Goal: Task Accomplishment & Management: Manage account settings

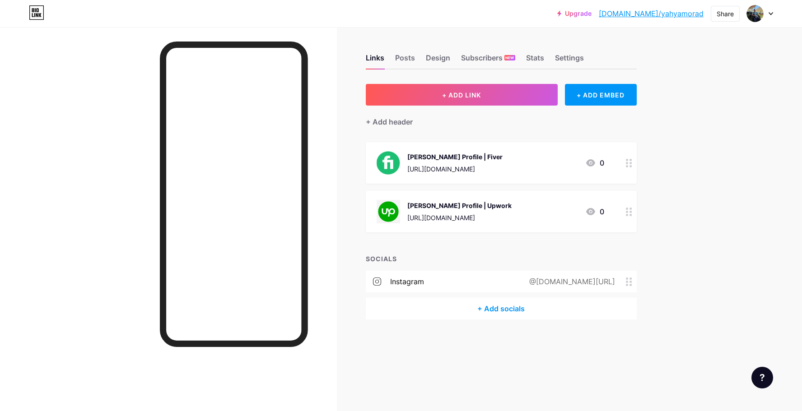
click at [491, 311] on div "+ Add socials" at bounding box center [501, 309] width 271 height 22
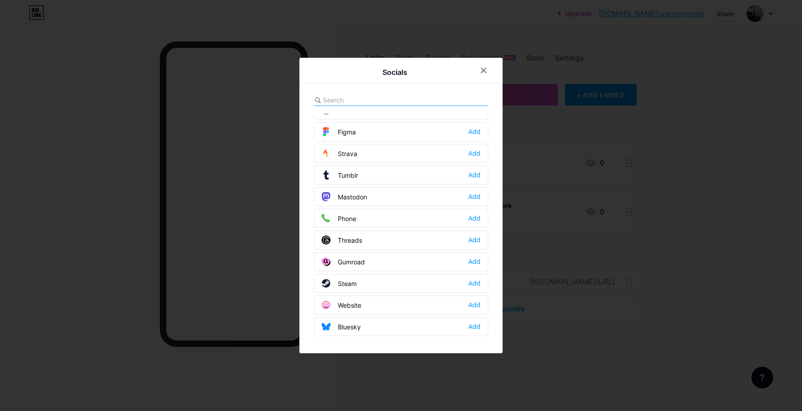
scroll to position [815, 0]
click at [385, 96] on input "text" at bounding box center [373, 99] width 100 height 9
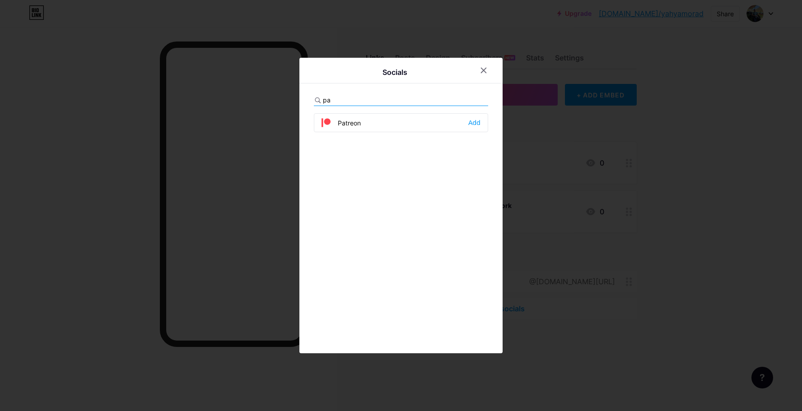
scroll to position [0, 0]
type input "p"
type input "u"
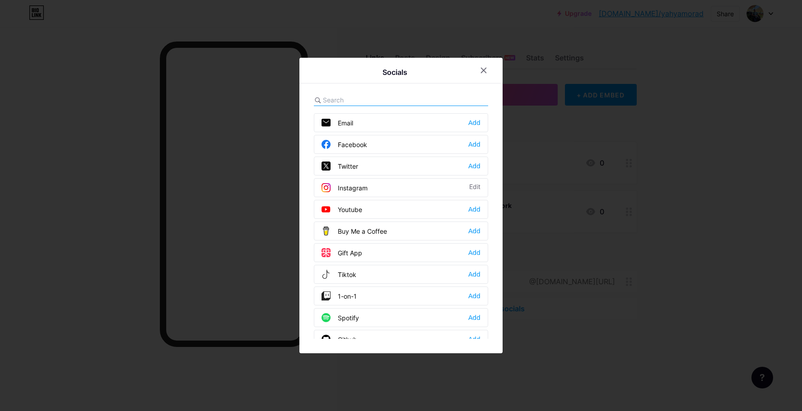
type input "f"
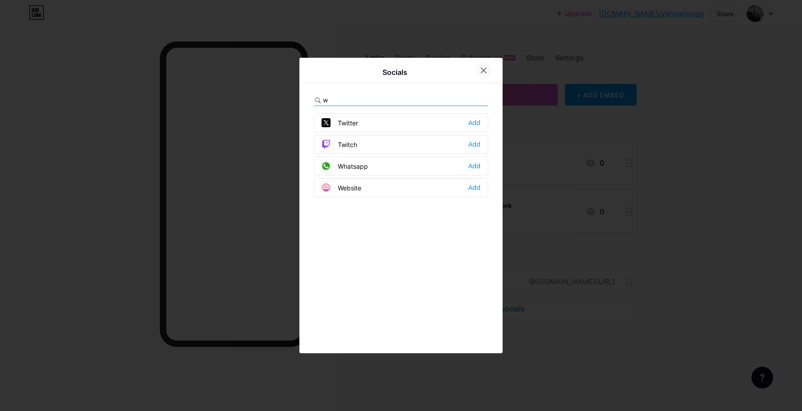
type input "w"
click at [485, 68] on icon at bounding box center [483, 70] width 7 height 7
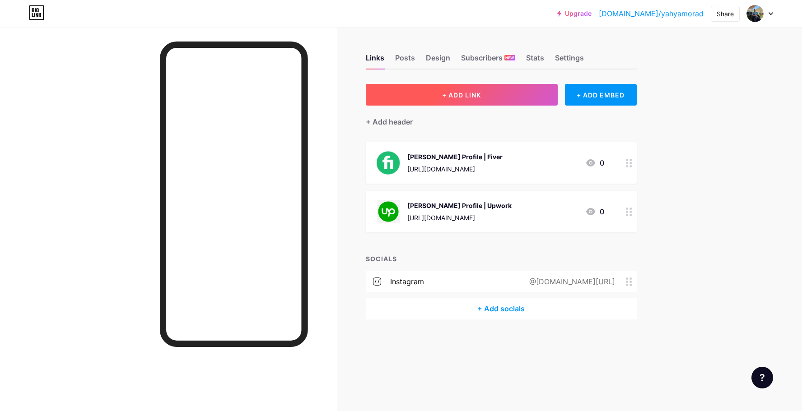
click at [467, 93] on span "+ ADD LINK" at bounding box center [461, 95] width 39 height 8
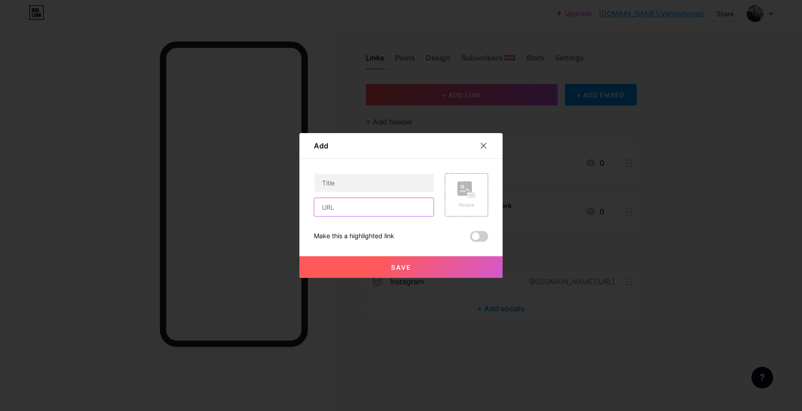
click at [356, 214] on input "text" at bounding box center [373, 207] width 119 height 18
paste input "[URL][DOMAIN_NAME]"
type input "[URL][DOMAIN_NAME]"
click at [378, 184] on input "text" at bounding box center [373, 183] width 119 height 18
type input "For Donation PayPal"
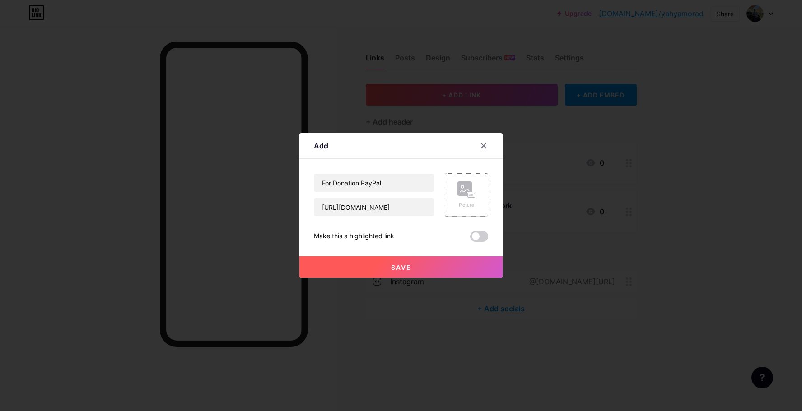
click at [471, 180] on div "Picture" at bounding box center [466, 194] width 43 height 43
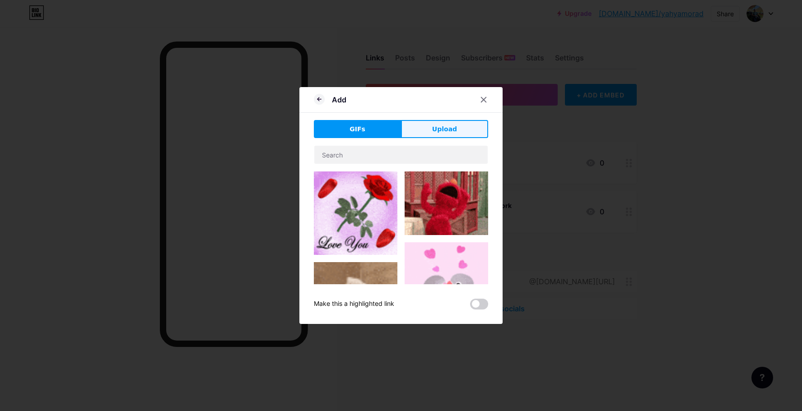
click at [438, 130] on span "Upload" at bounding box center [444, 129] width 25 height 9
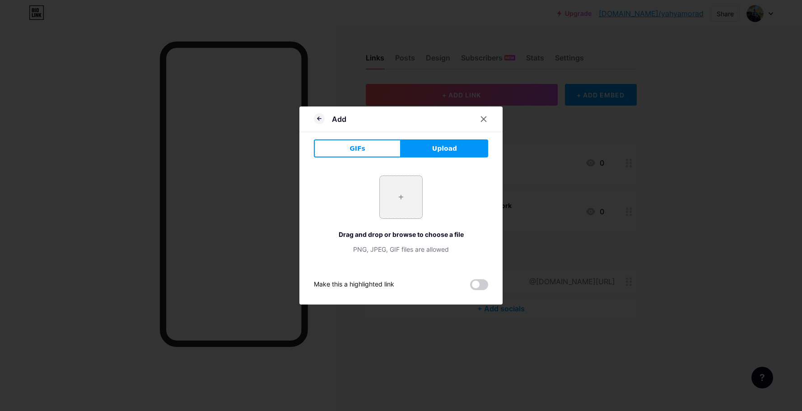
click at [408, 186] on input "file" at bounding box center [401, 197] width 42 height 42
type input "C:\fakepath\transparent-hd-paypal-logo-701751694777788ilpzr3lary.png"
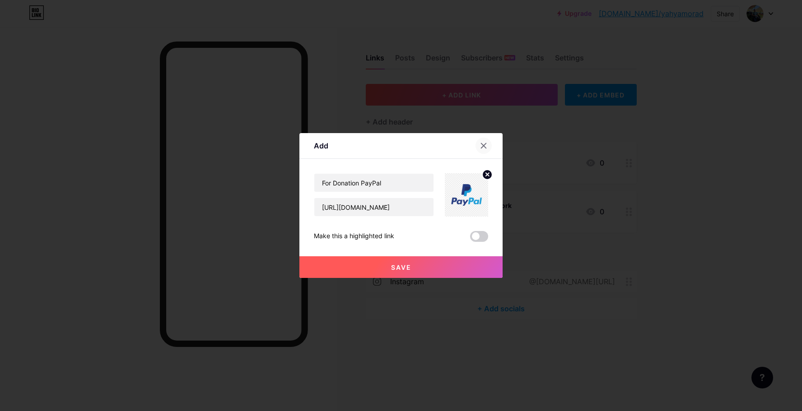
click at [487, 149] on div at bounding box center [484, 146] width 16 height 16
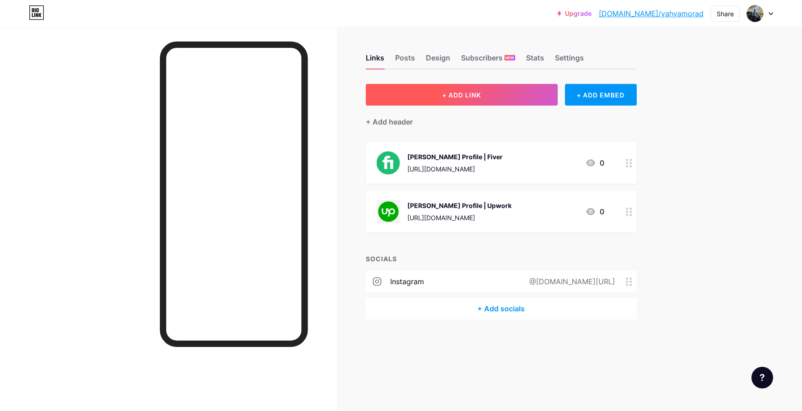
click at [512, 87] on button "+ ADD LINK" at bounding box center [462, 95] width 192 height 22
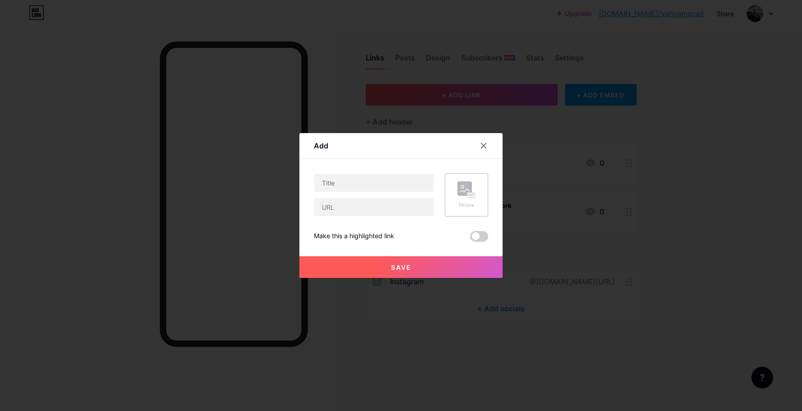
click at [467, 193] on rect at bounding box center [471, 195] width 8 height 5
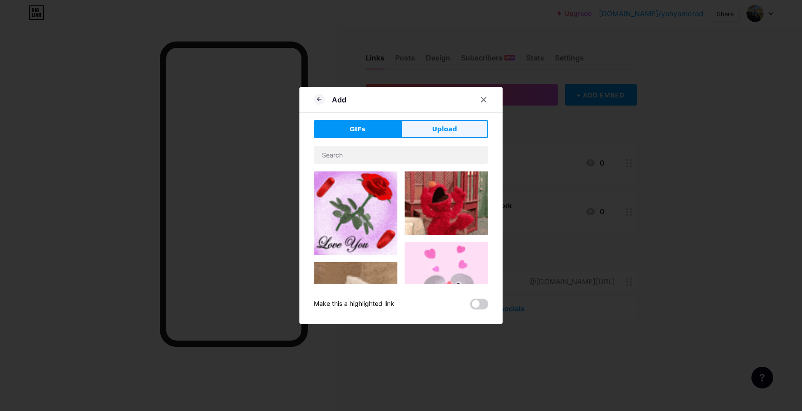
click at [445, 135] on button "Upload" at bounding box center [444, 129] width 87 height 18
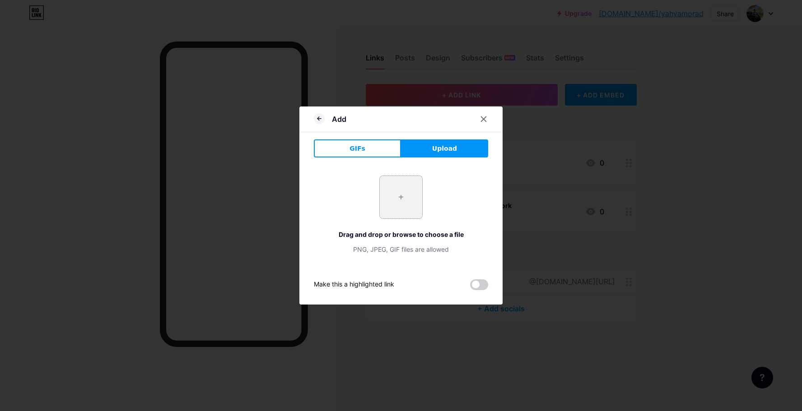
click at [407, 210] on input "file" at bounding box center [401, 197] width 42 height 42
type input "C:\fakepath\transparent-hd-paypal-logo-701751694777788ilpzr3lary.png"
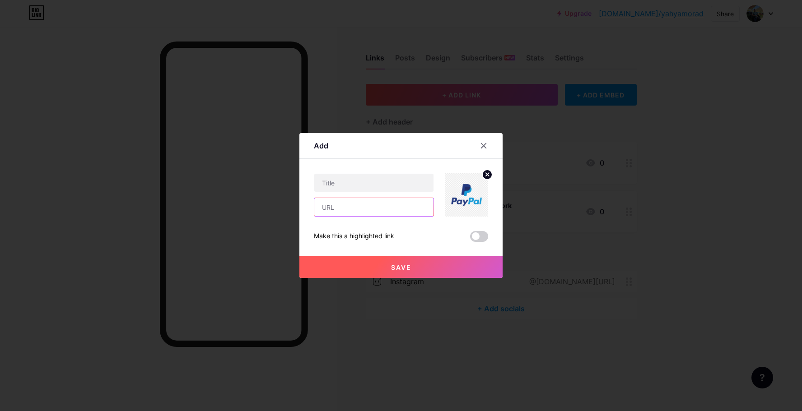
click at [366, 205] on input "text" at bounding box center [373, 207] width 119 height 18
paste input "[URL][DOMAIN_NAME]"
type input "[URL][DOMAIN_NAME]"
click at [378, 186] on input "text" at bounding box center [373, 183] width 119 height 18
type input "For Donation Paypal"
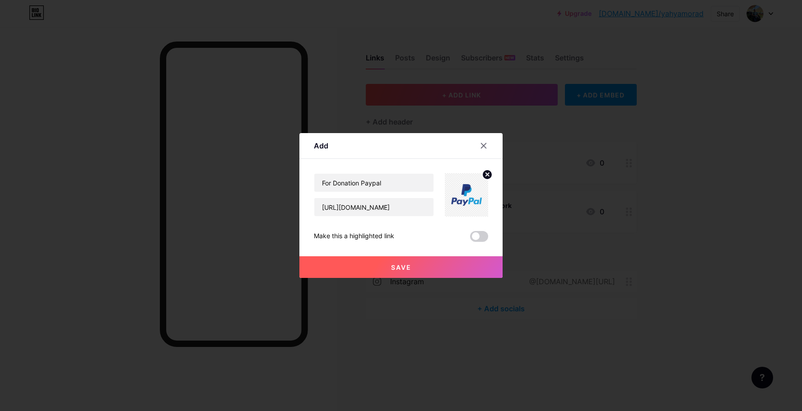
click at [394, 270] on span "Save" at bounding box center [401, 268] width 20 height 8
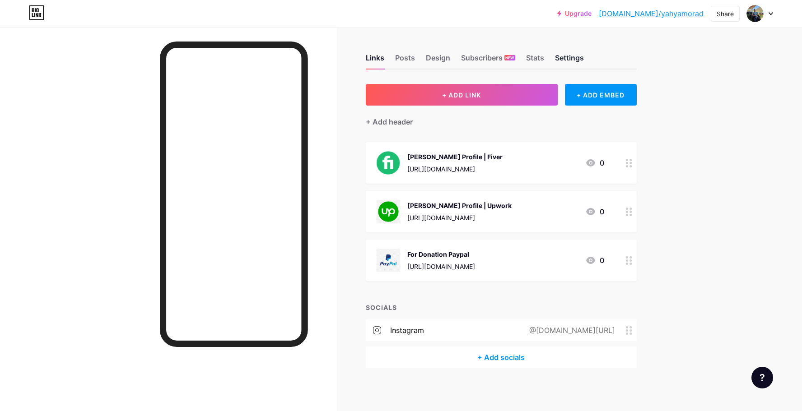
click at [557, 59] on div "Settings" at bounding box center [569, 60] width 29 height 16
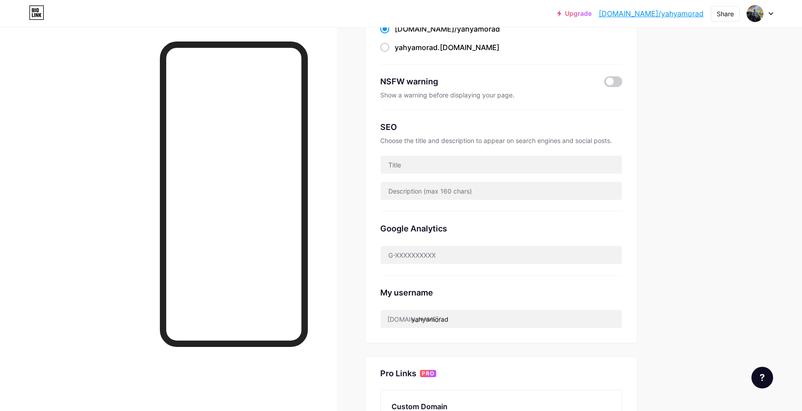
scroll to position [126, 0]
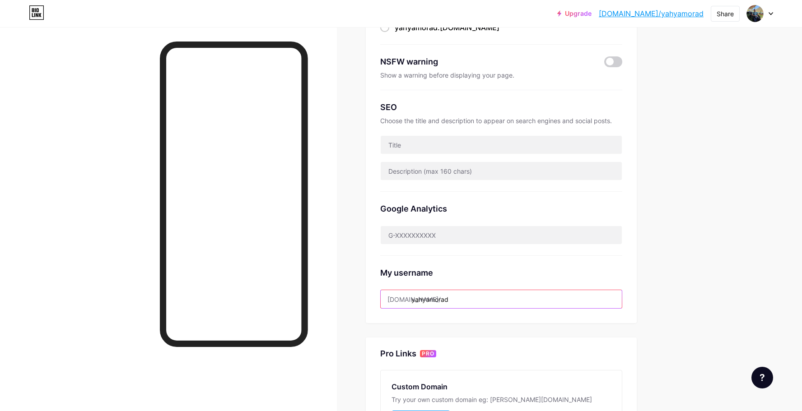
drag, startPoint x: 458, startPoint y: 296, endPoint x: 413, endPoint y: 302, distance: 45.1
click at [413, 302] on input "yahyamorad" at bounding box center [501, 299] width 241 height 18
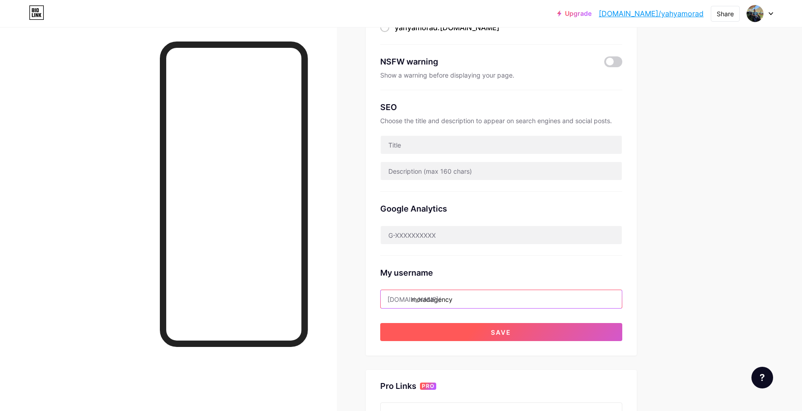
type input "moradagency"
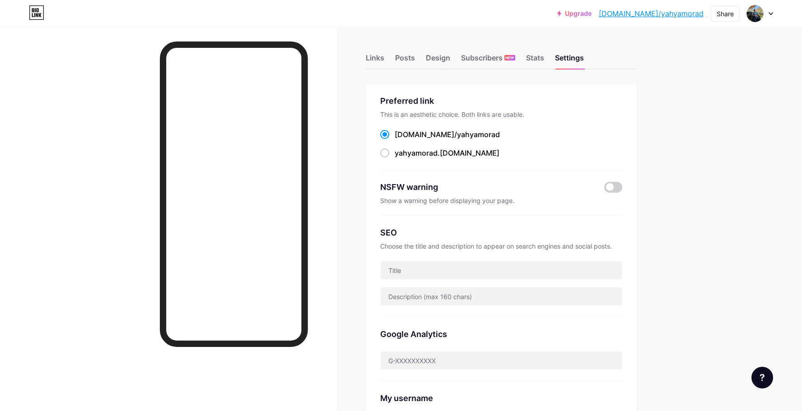
scroll to position [0, 0]
click at [408, 56] on div "Posts" at bounding box center [405, 60] width 20 height 16
click at [437, 60] on div "Design" at bounding box center [438, 60] width 24 height 16
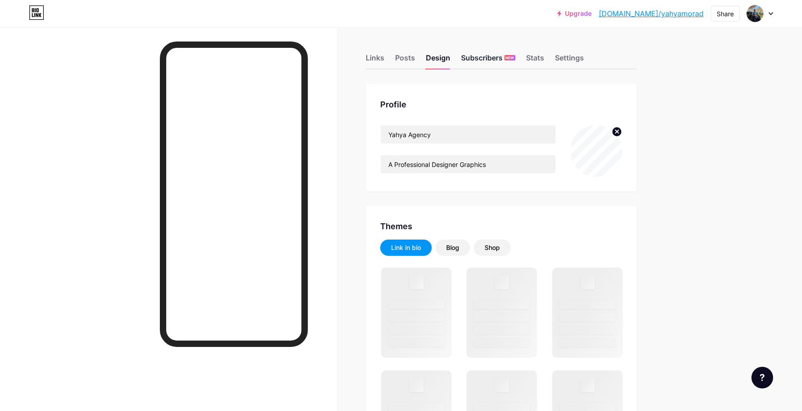
click at [478, 59] on div "Subscribers NEW" at bounding box center [488, 60] width 54 height 16
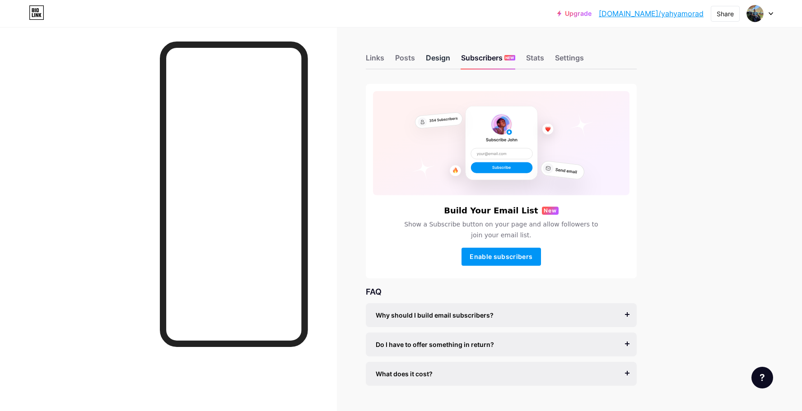
click at [436, 58] on div "Design" at bounding box center [438, 60] width 24 height 16
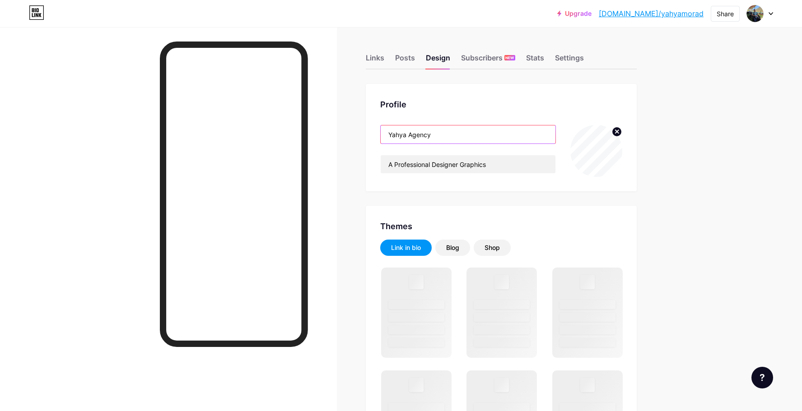
click at [392, 137] on input "Yahya Agency" at bounding box center [468, 135] width 175 height 18
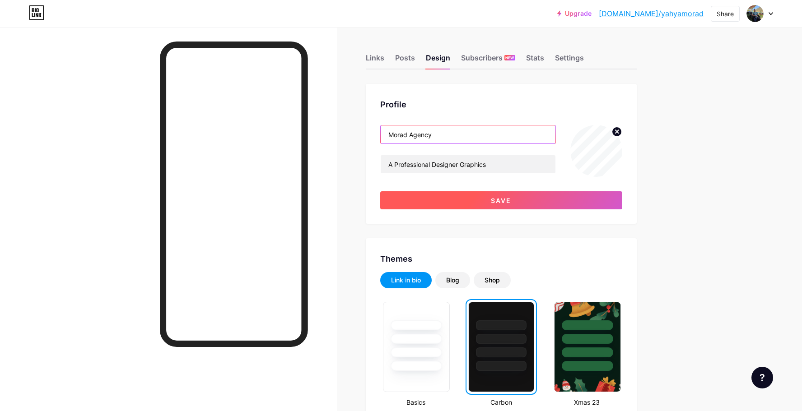
type input "Morad Agency"
click at [442, 197] on button "Save" at bounding box center [501, 200] width 242 height 18
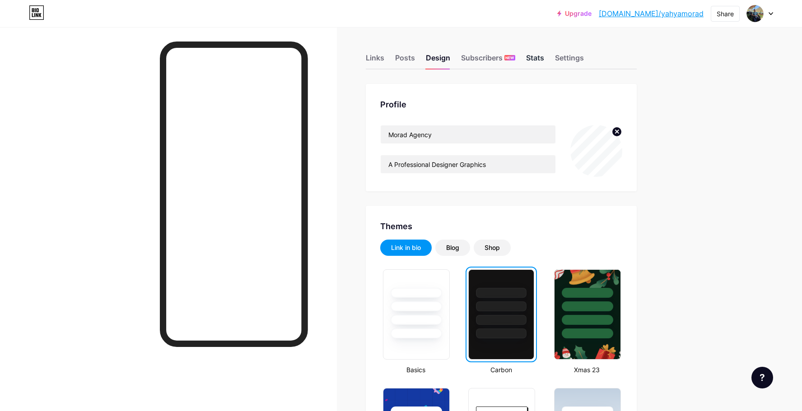
click at [528, 56] on div "Stats" at bounding box center [535, 60] width 18 height 16
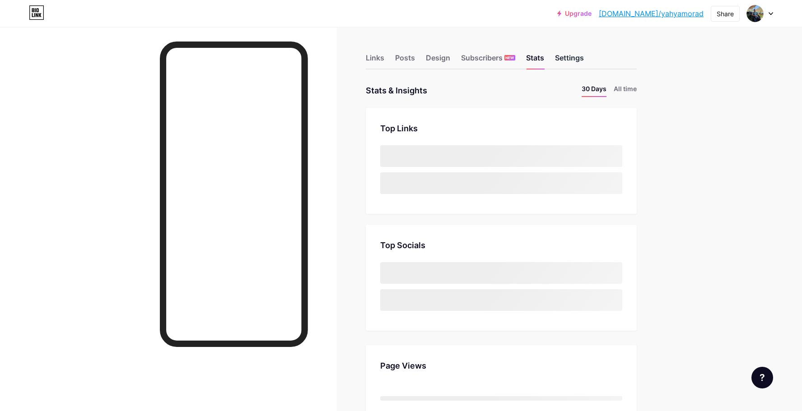
click at [560, 57] on div "Settings" at bounding box center [569, 60] width 29 height 16
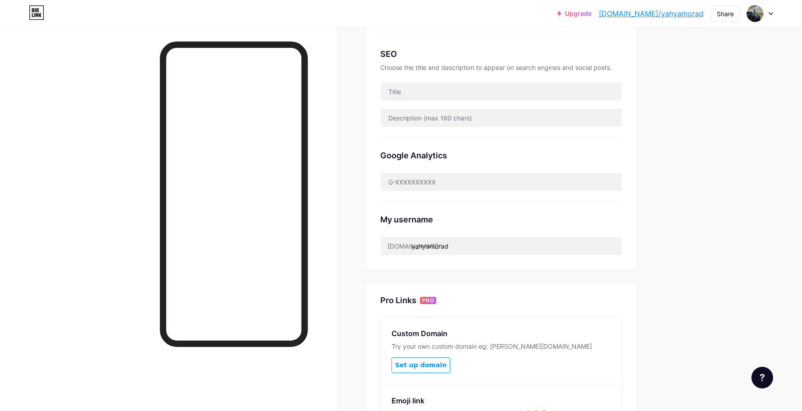
scroll to position [197, 0]
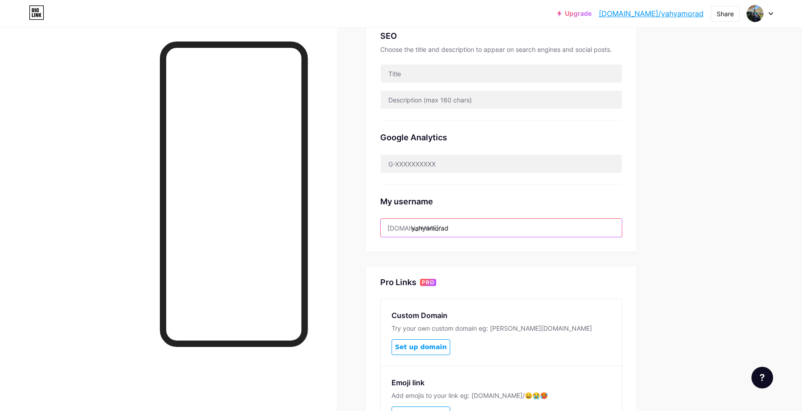
drag, startPoint x: 467, startPoint y: 227, endPoint x: 411, endPoint y: 230, distance: 56.1
click at [411, 230] on input "yahyamorad" at bounding box center [501, 228] width 241 height 18
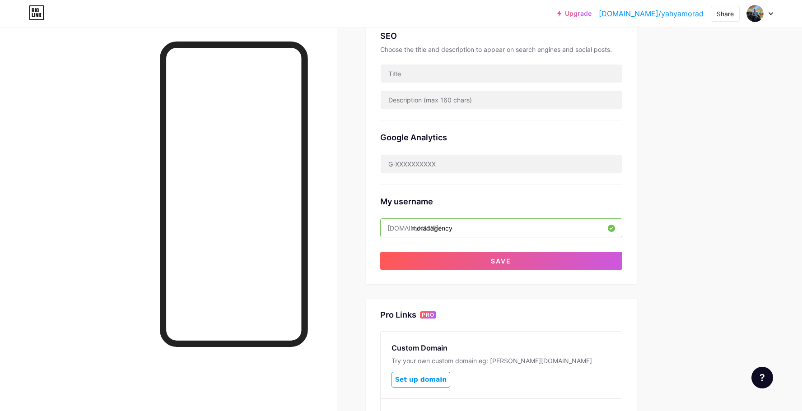
type input "moradagency"
click at [448, 251] on div "Preferred link This is an aesthetic choice. Both links are usable. [DOMAIN_NAME…" at bounding box center [501, 84] width 242 height 372
click at [455, 256] on button "Save" at bounding box center [501, 261] width 242 height 18
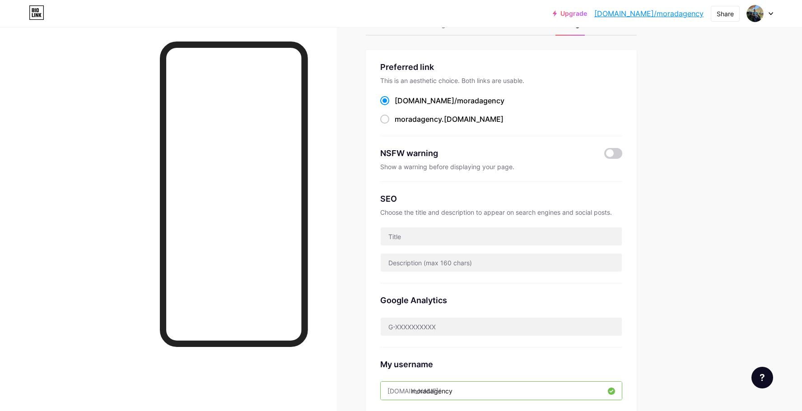
scroll to position [24, 0]
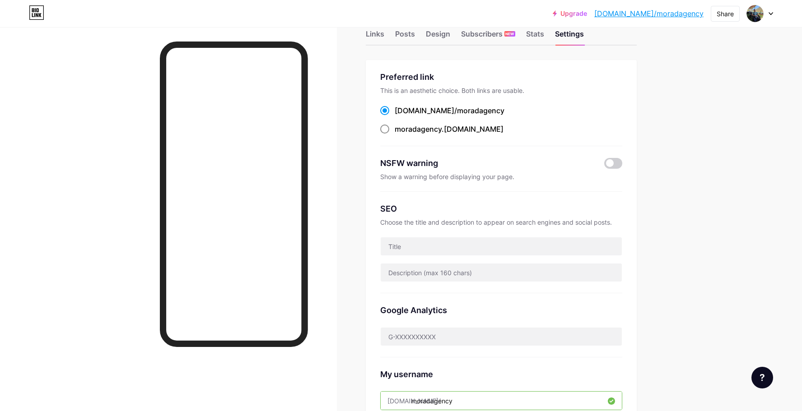
click at [464, 133] on div "moradagency .[DOMAIN_NAME]" at bounding box center [449, 129] width 109 height 11
click at [401, 135] on input "moradagency .[DOMAIN_NAME]" at bounding box center [398, 138] width 6 height 6
radio input "true"
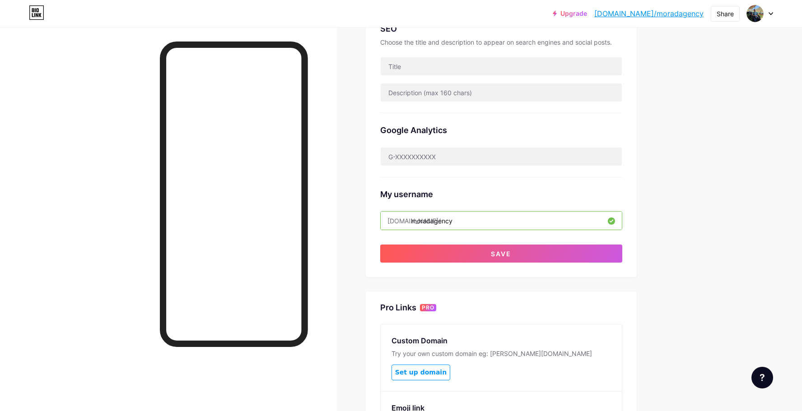
scroll to position [243, 0]
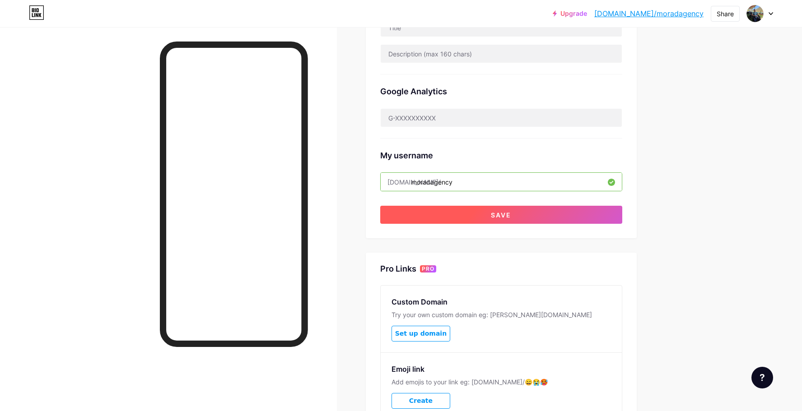
click at [509, 219] on button "Save" at bounding box center [501, 215] width 242 height 18
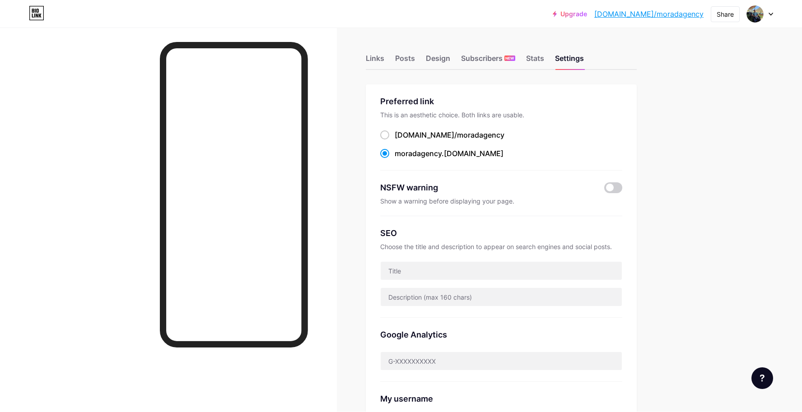
scroll to position [0, 0]
click at [678, 118] on div "Upgrade [DOMAIN_NAME]... [DOMAIN_NAME] Share Switch accounts Morad Agency [DOMA…" at bounding box center [401, 353] width 802 height 707
drag, startPoint x: 629, startPoint y: 14, endPoint x: 702, endPoint y: 14, distance: 73.6
click at [702, 14] on div "Upgrade [DOMAIN_NAME]... [DOMAIN_NAME]" at bounding box center [652, 13] width 101 height 16
copy link "[DOMAIN_NAME]"
